Goal: Task Accomplishment & Management: Use online tool/utility

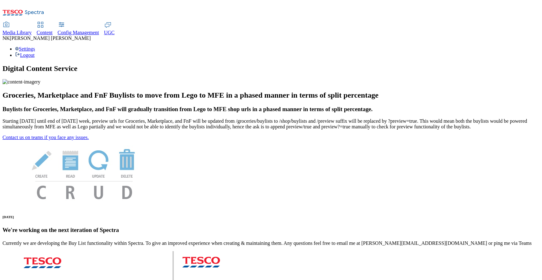
click at [32, 22] on link "Media Library" at bounding box center [17, 28] width 29 height 13
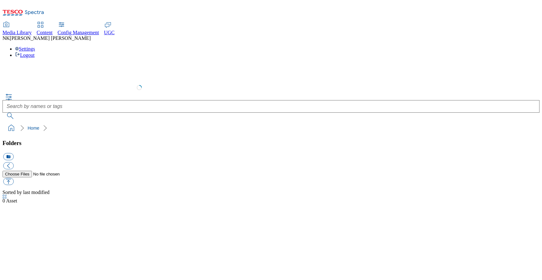
select select "flare-test"
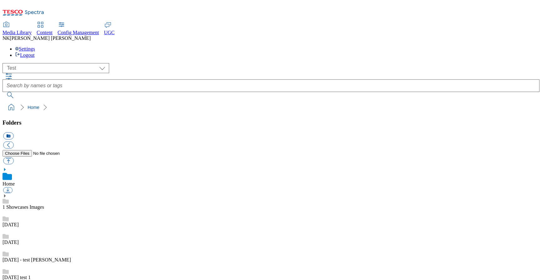
scroll to position [0, 0]
click at [145, 63] on div "( optional ) All all CE Clubcard Boost UK Clubcard Marketing Clubcard ROI clubc…" at bounding box center [271, 68] width 537 height 10
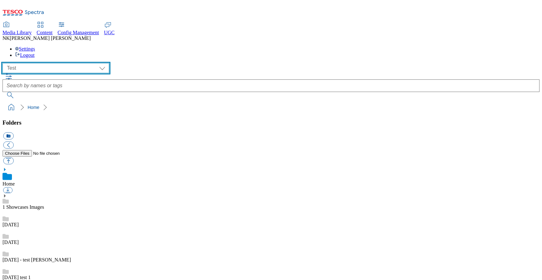
click at [39, 63] on select "All all CE Clubcard Boost UK Clubcard Marketing Clubcard ROI clubcard-boost-uk …" at bounding box center [56, 68] width 107 height 10
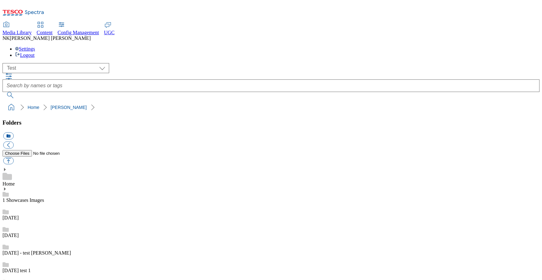
click at [151, 63] on div "( optional ) All all CE Clubcard Boost UK Clubcard Marketing Clubcard ROI clubc…" at bounding box center [271, 68] width 537 height 10
